Goal: Use online tool/utility: Utilize a website feature to perform a specific function

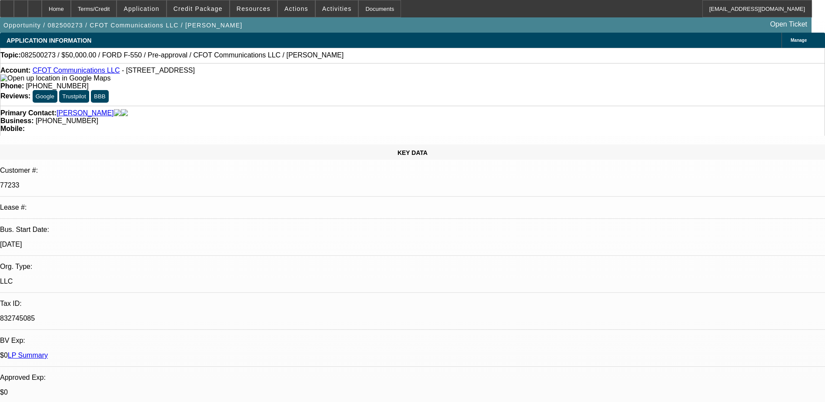
select select "0"
select select "2"
select select "0"
select select "2"
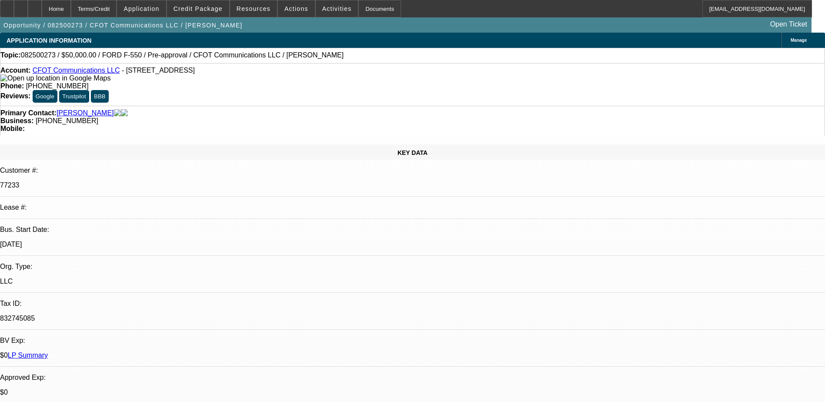
select select "0"
select select "1"
select select "2"
select select "6"
select select "1"
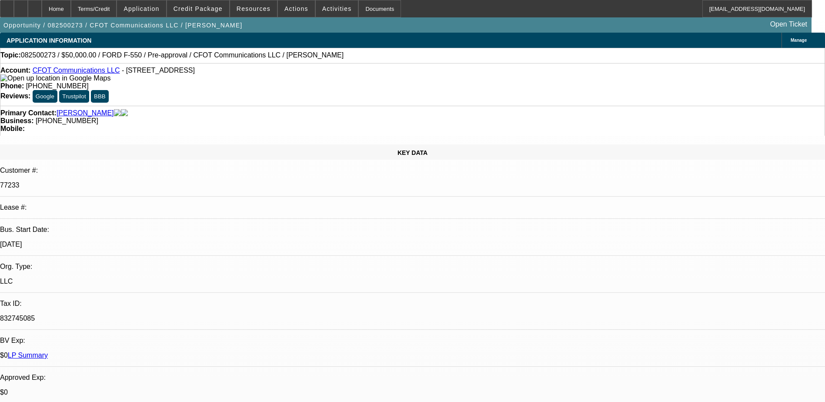
select select "2"
select select "6"
